Goal: Information Seeking & Learning: Learn about a topic

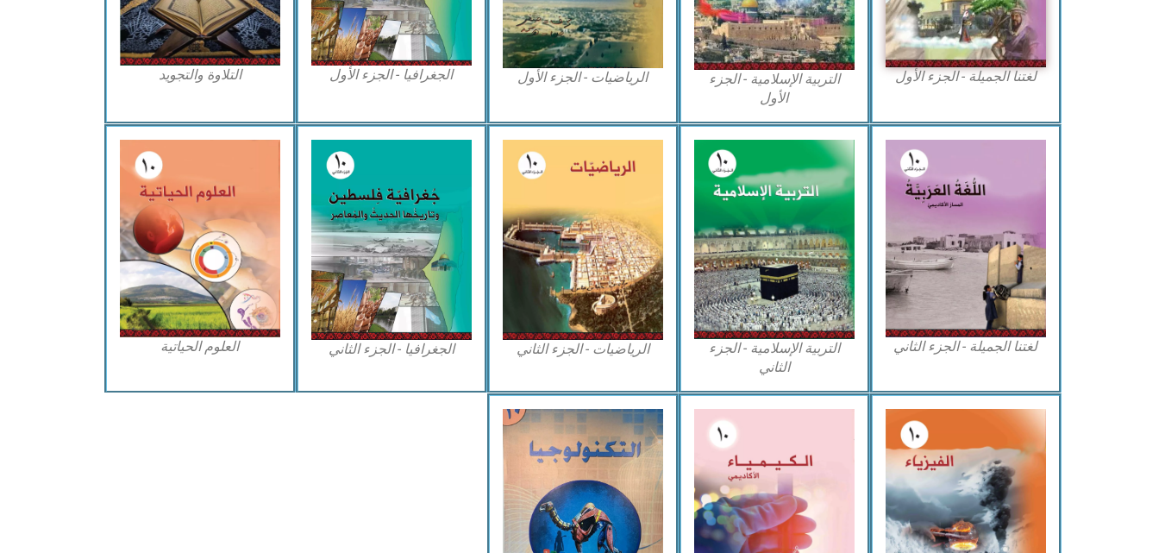
scroll to position [690, 0]
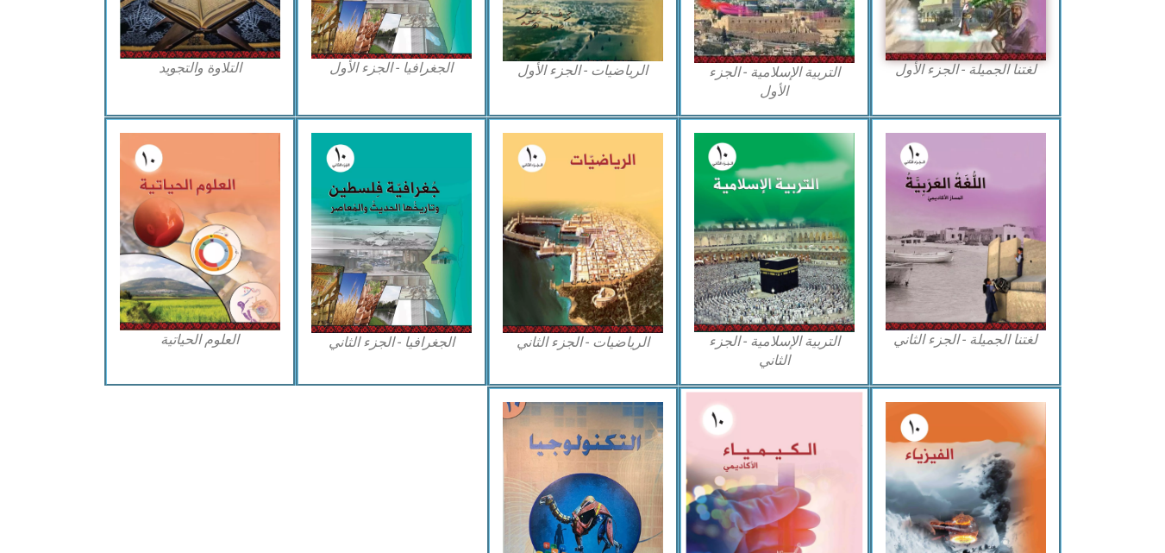
click at [799, 499] on img at bounding box center [774, 500] width 177 height 217
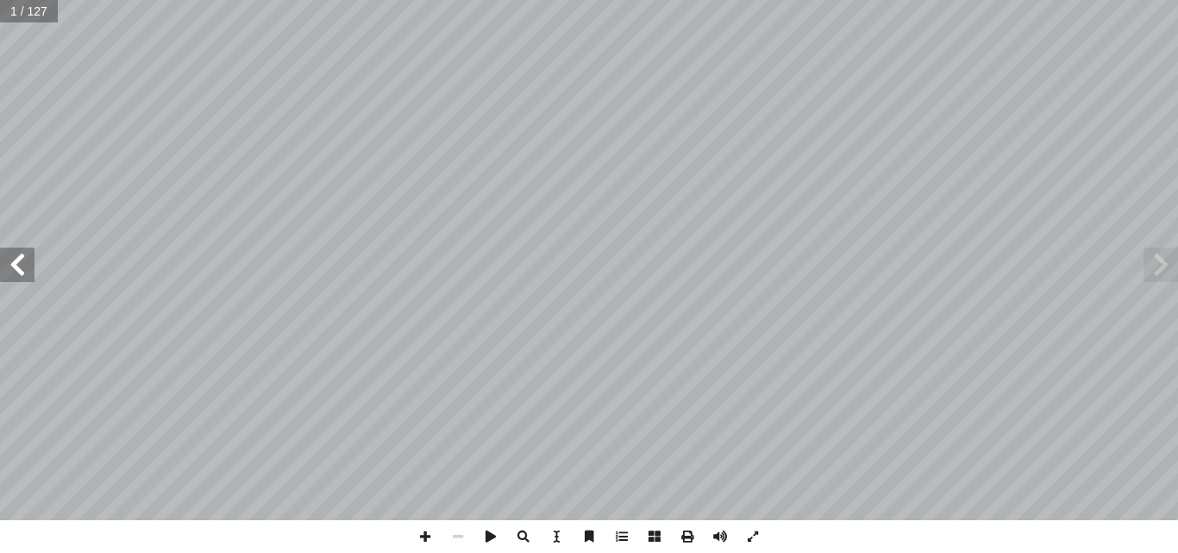
click at [4, 251] on span at bounding box center [17, 265] width 35 height 35
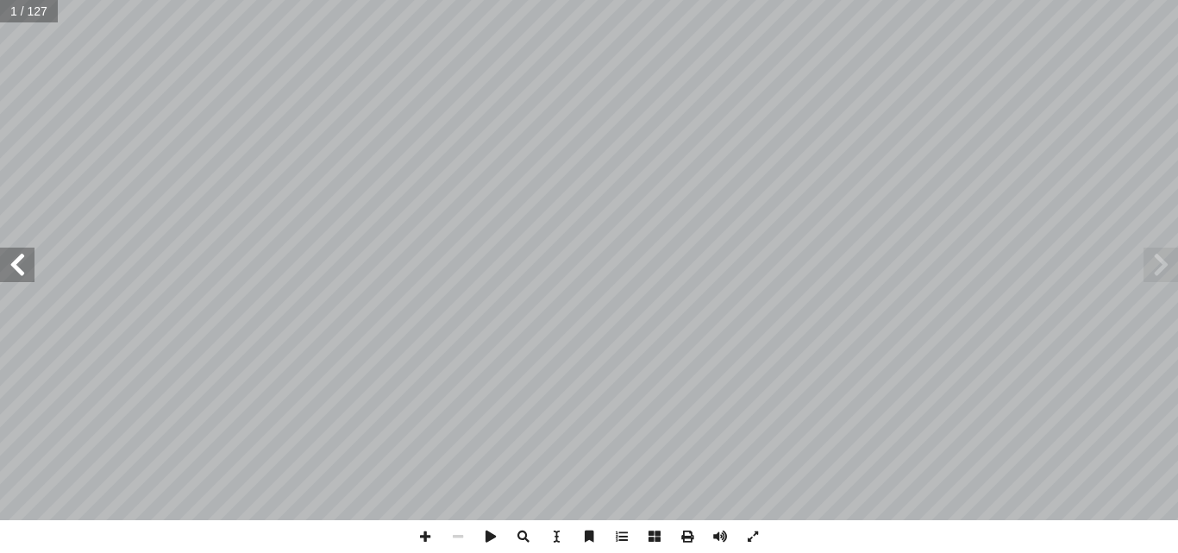
click at [4, 251] on span at bounding box center [17, 265] width 35 height 35
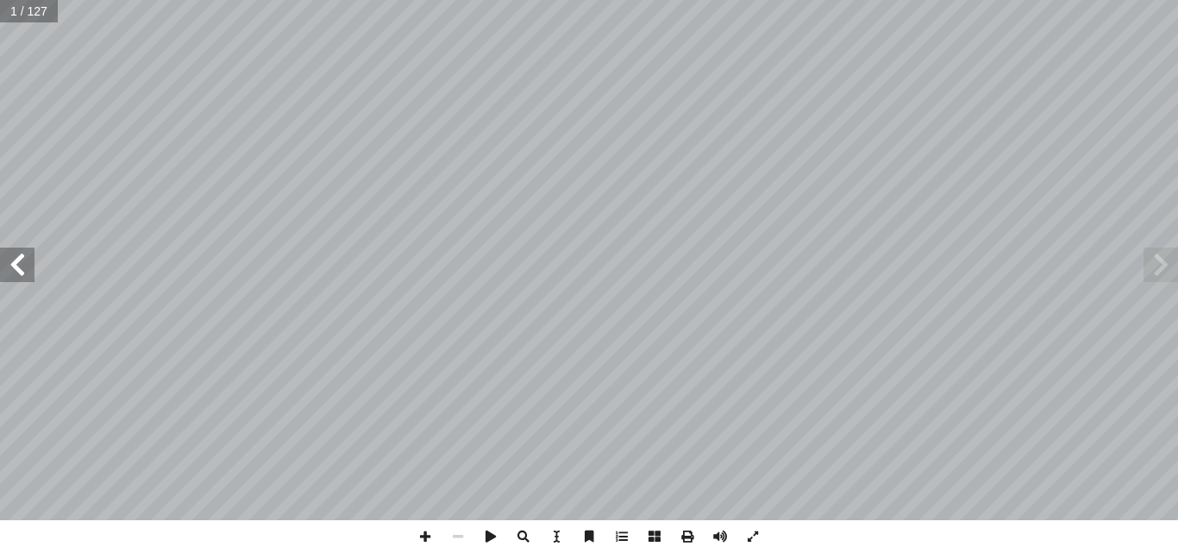
click at [4, 251] on span at bounding box center [17, 265] width 35 height 35
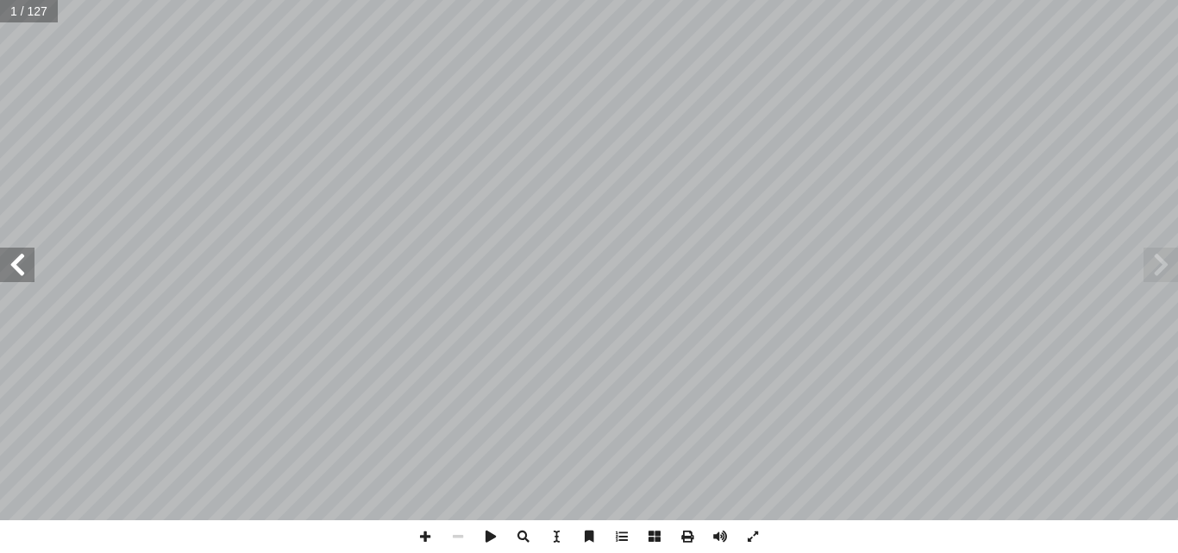
click at [4, 251] on span at bounding box center [17, 265] width 35 height 35
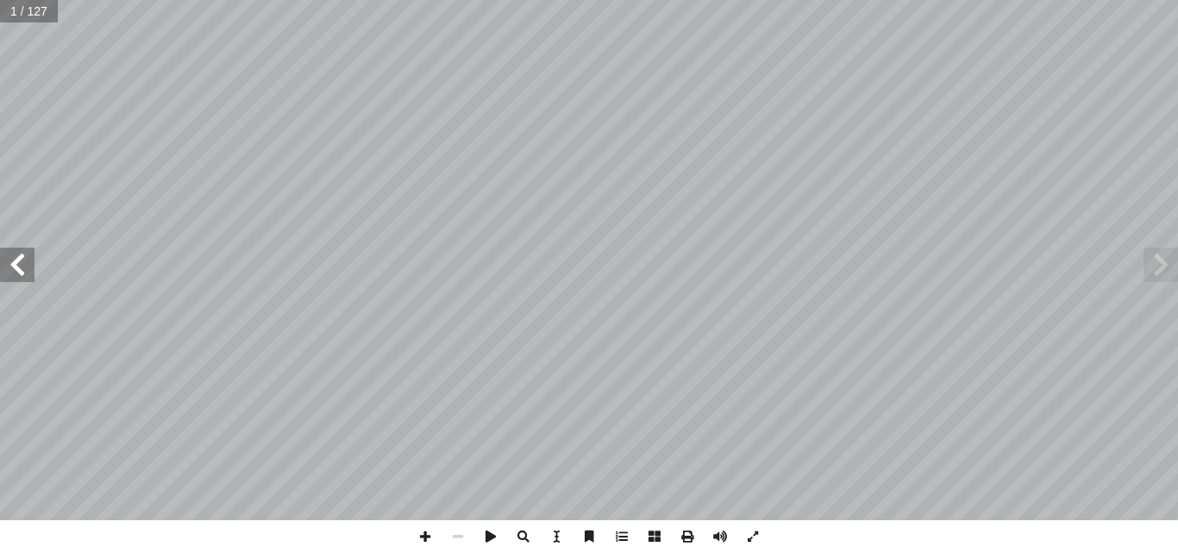
click at [4, 251] on span at bounding box center [17, 265] width 35 height 35
drag, startPoint x: 10, startPoint y: 249, endPoint x: 16, endPoint y: 259, distance: 10.8
click at [16, 259] on span at bounding box center [17, 265] width 35 height 35
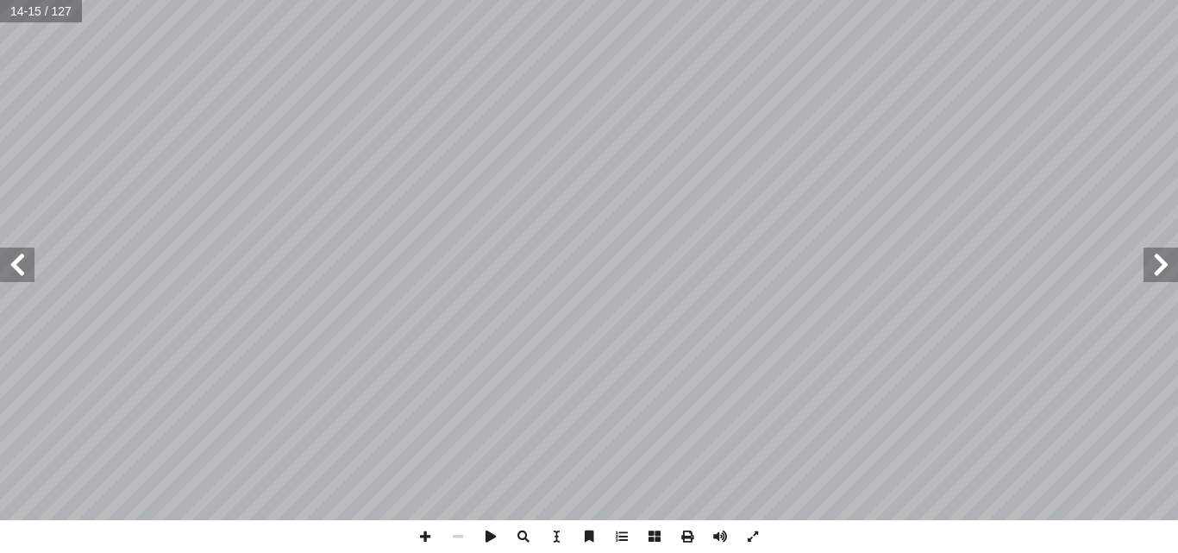
click at [1170, 255] on span at bounding box center [1161, 265] width 35 height 35
click at [1160, 276] on span at bounding box center [1161, 265] width 35 height 35
click at [19, 252] on span at bounding box center [17, 265] width 35 height 35
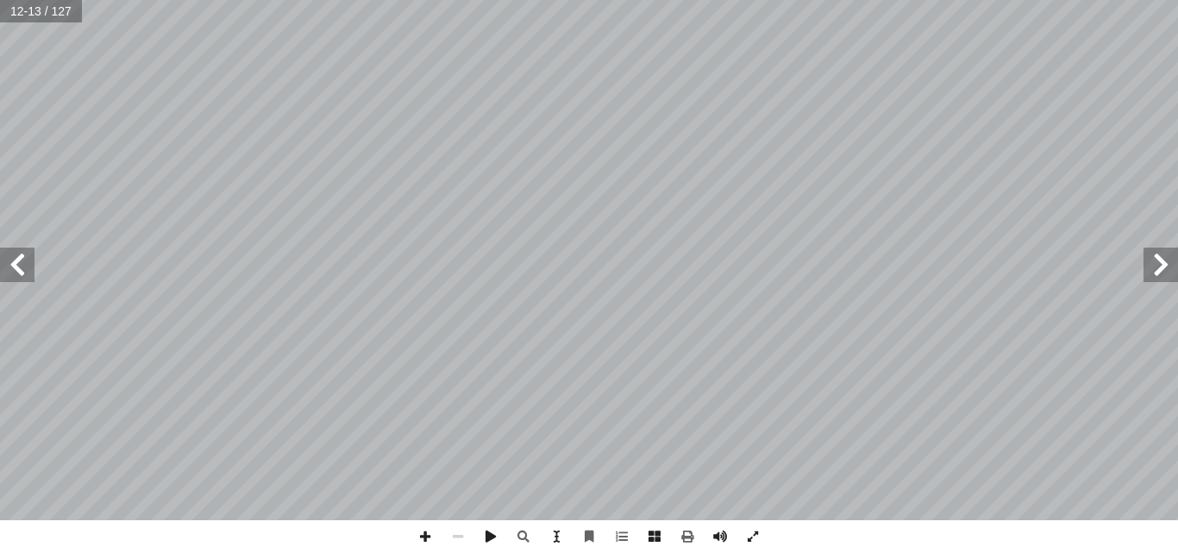
click at [1160, 256] on span at bounding box center [1161, 265] width 35 height 35
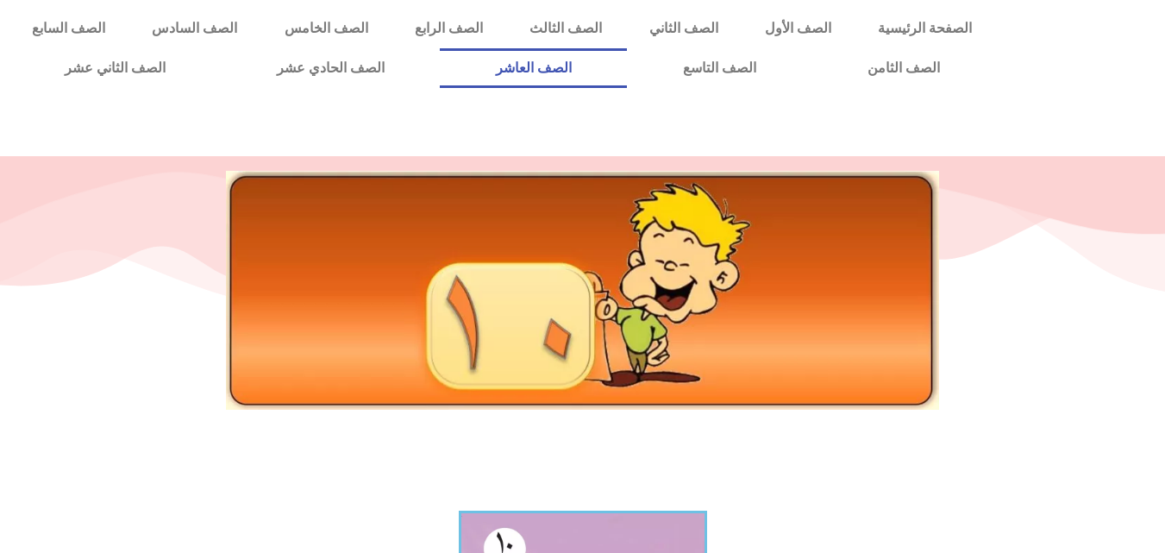
click at [627, 58] on link "الصف العاشر" at bounding box center [533, 68] width 187 height 40
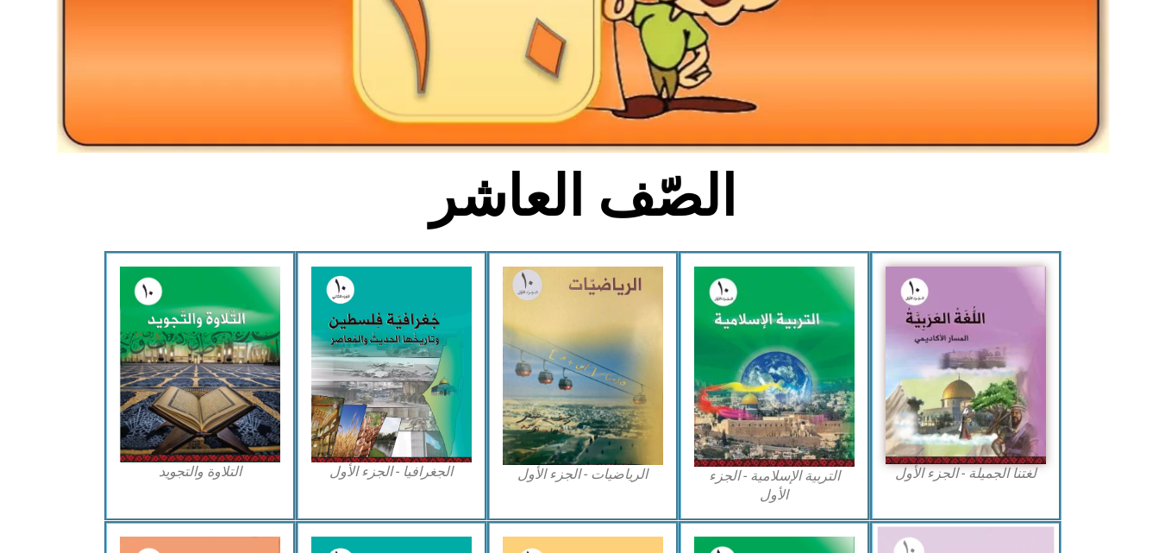
scroll to position [311, 0]
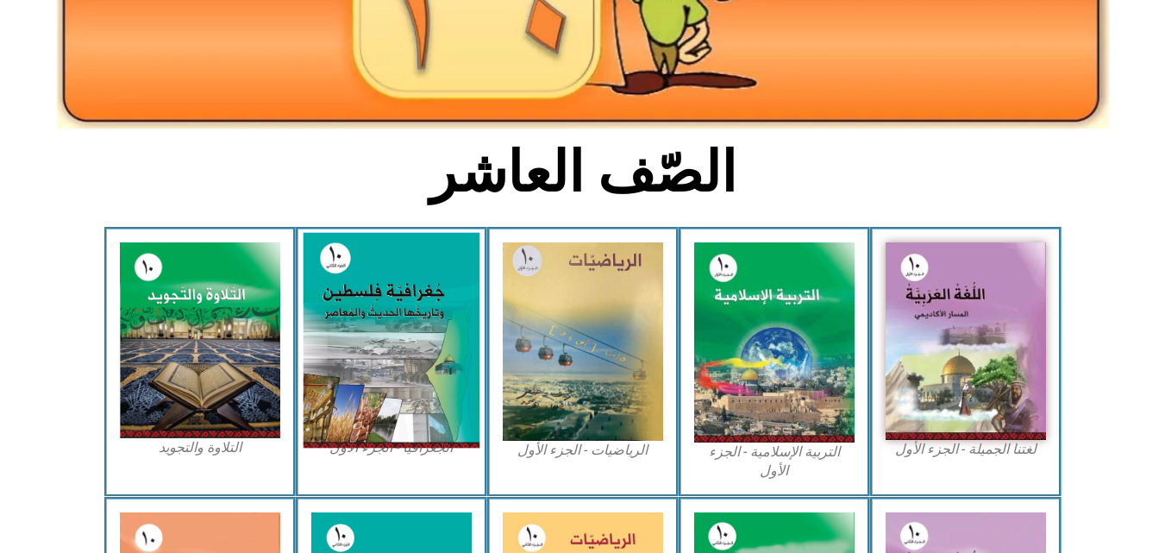
click at [341, 367] on img at bounding box center [391, 341] width 177 height 216
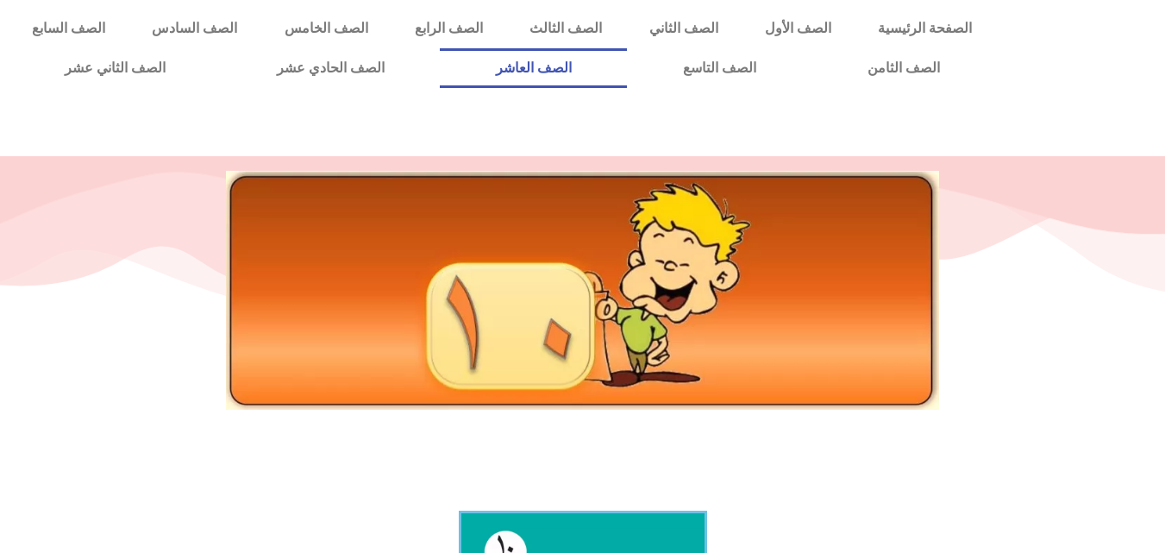
click at [627, 70] on link "الصف العاشر" at bounding box center [533, 68] width 187 height 40
